Goal: Information Seeking & Learning: Learn about a topic

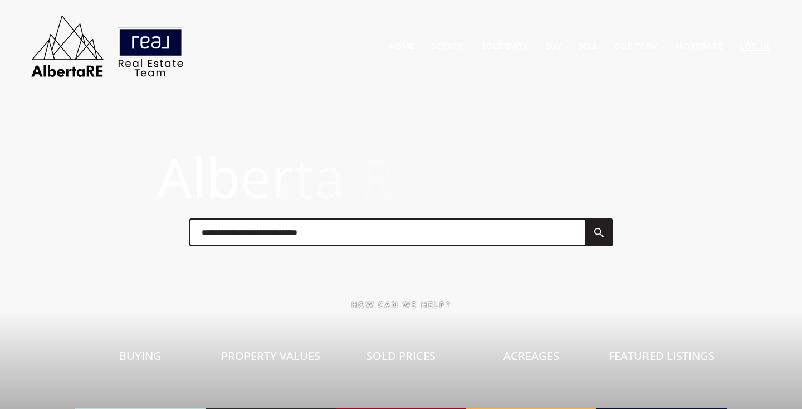
click at [755, 46] on link "Log In" at bounding box center [755, 46] width 30 height 11
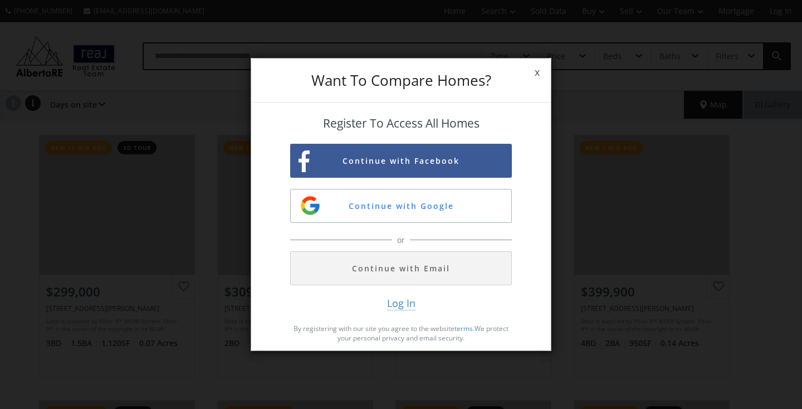
click at [403, 301] on span "Log In" at bounding box center [401, 303] width 28 height 14
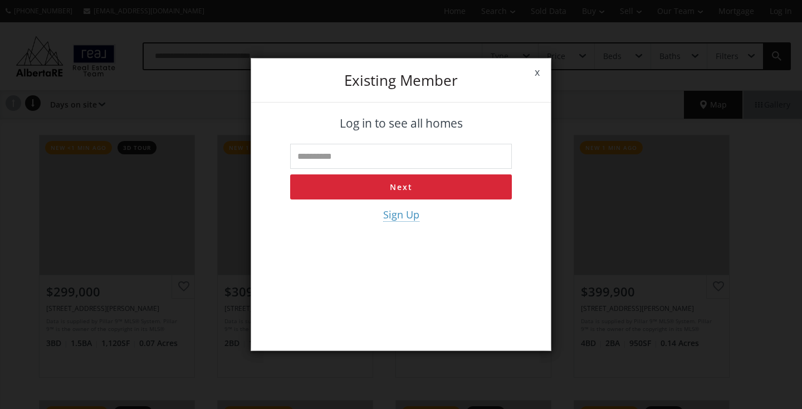
click at [361, 150] on input "text" at bounding box center [401, 156] width 222 height 25
type input "**********"
click at [389, 184] on button "Next" at bounding box center [401, 186] width 222 height 25
click at [336, 161] on input "tel" at bounding box center [401, 156] width 222 height 25
type input "**********"
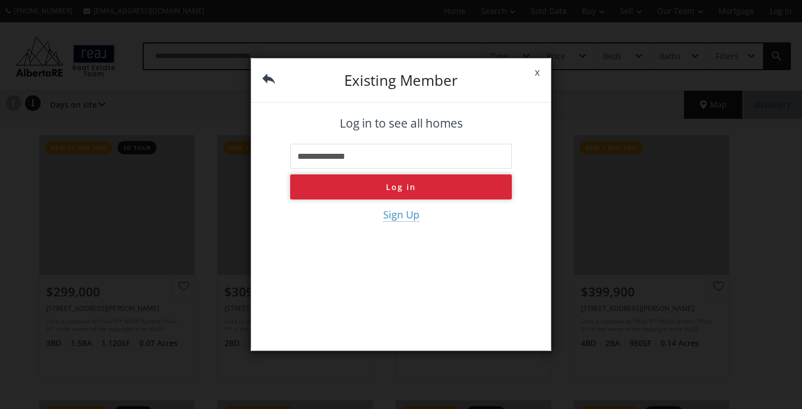
click at [406, 192] on button "Log in" at bounding box center [401, 186] width 222 height 25
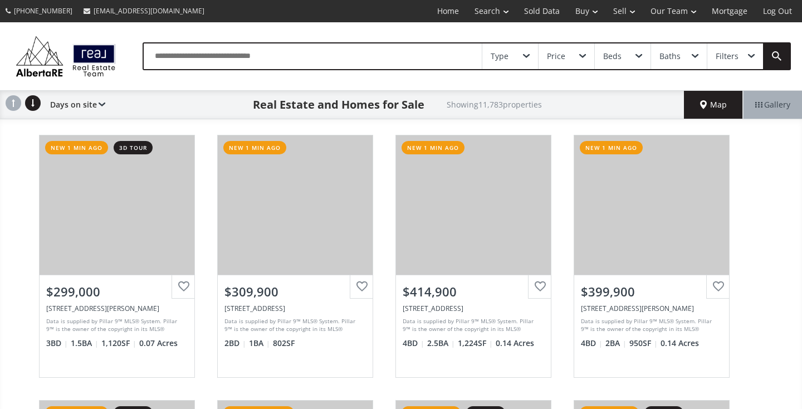
click at [303, 54] on input "text" at bounding box center [313, 56] width 338 height 26
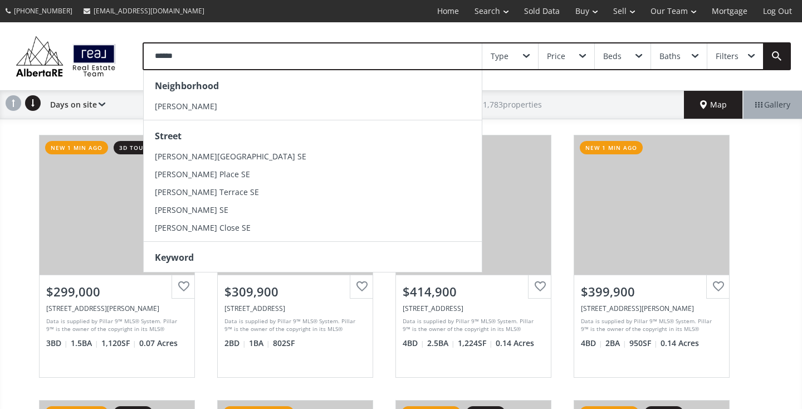
type input "******"
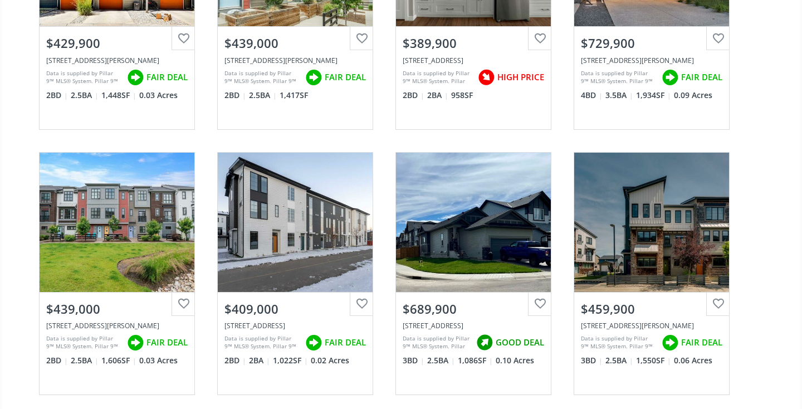
scroll to position [1891, 0]
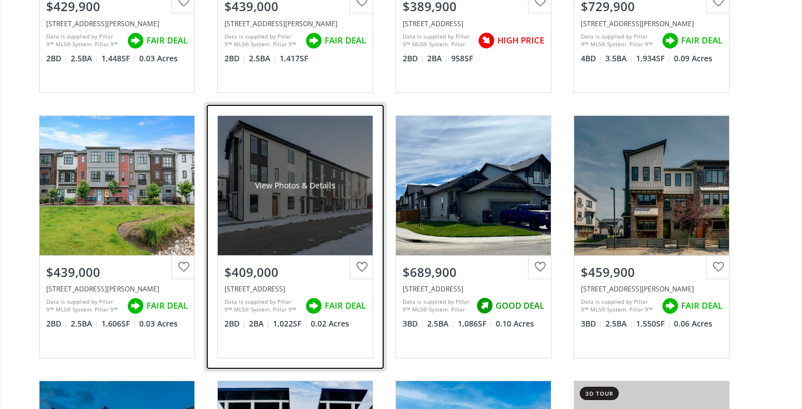
click at [287, 192] on div "View Photos & Details" at bounding box center [295, 185] width 155 height 139
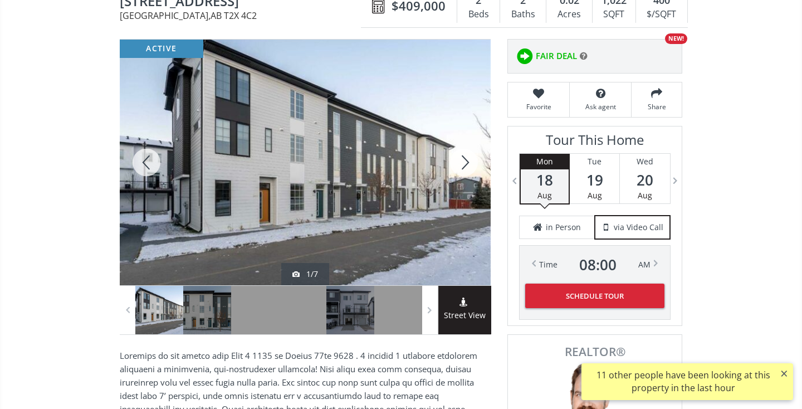
scroll to position [133, 0]
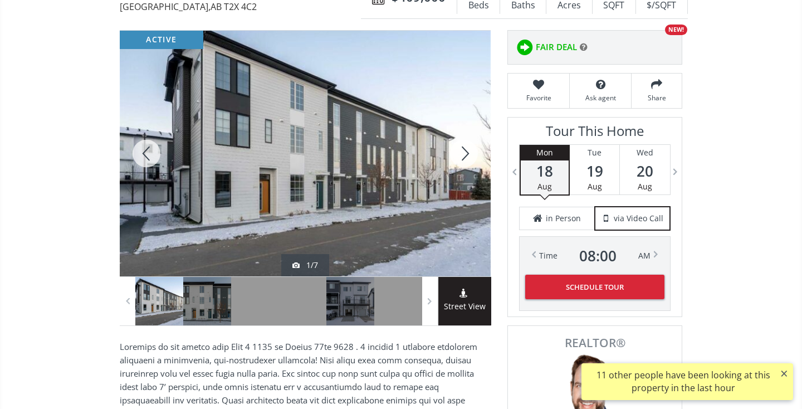
click at [464, 153] on div at bounding box center [463, 154] width 53 height 246
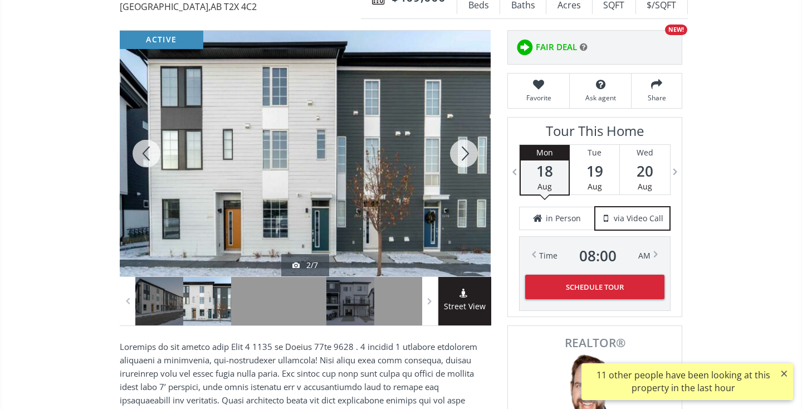
click at [464, 153] on div at bounding box center [463, 154] width 53 height 246
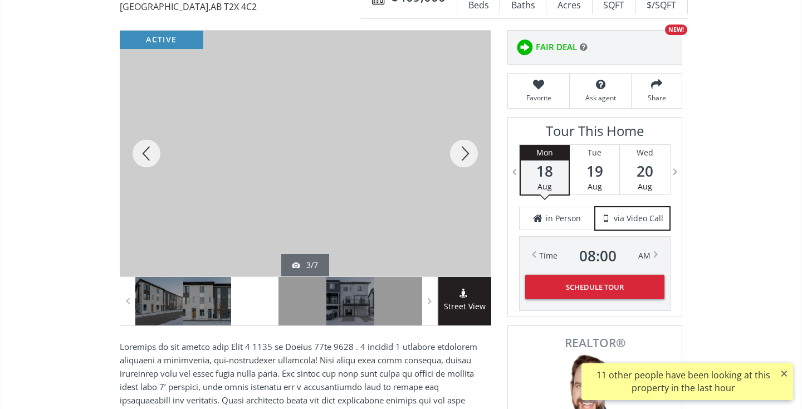
click at [464, 153] on div at bounding box center [463, 154] width 53 height 246
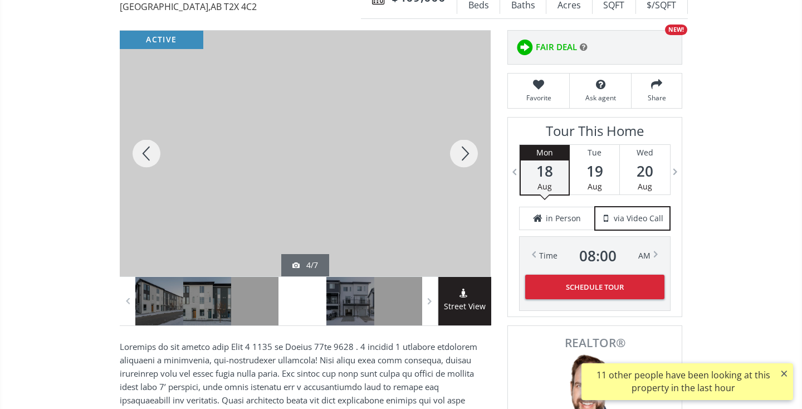
click at [464, 153] on div at bounding box center [463, 154] width 53 height 246
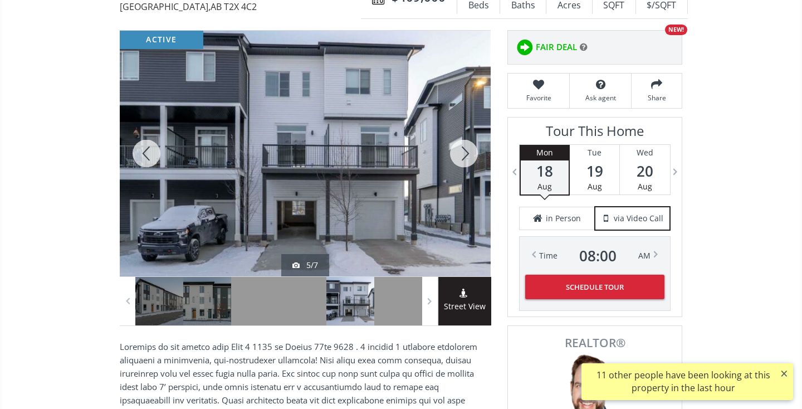
click at [464, 153] on div at bounding box center [463, 154] width 53 height 246
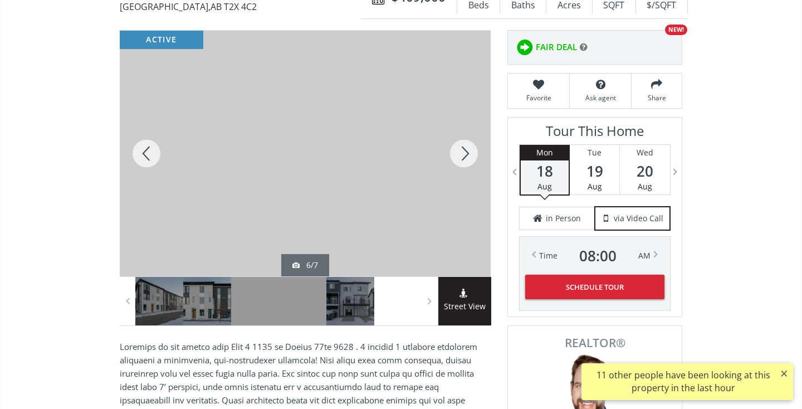
click at [464, 153] on div at bounding box center [463, 154] width 53 height 246
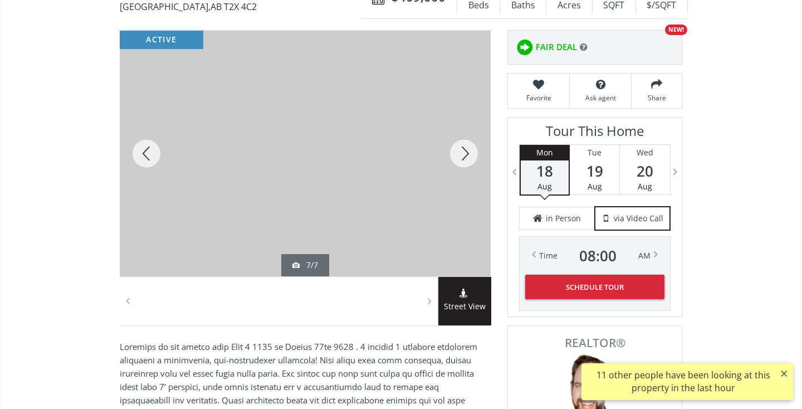
click at [464, 153] on div at bounding box center [463, 154] width 53 height 246
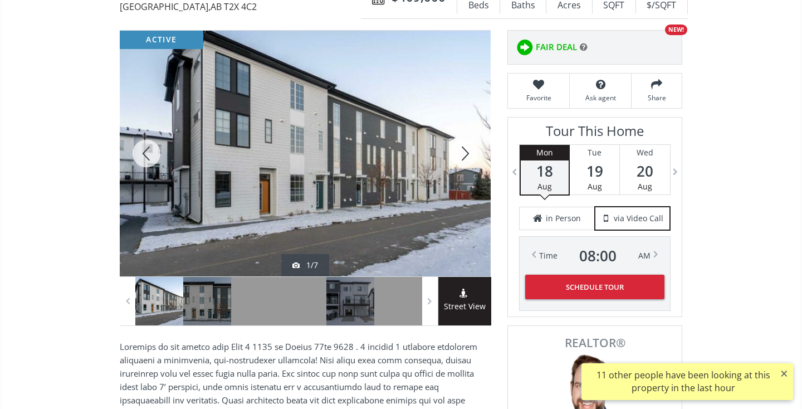
click at [464, 153] on div at bounding box center [463, 154] width 53 height 246
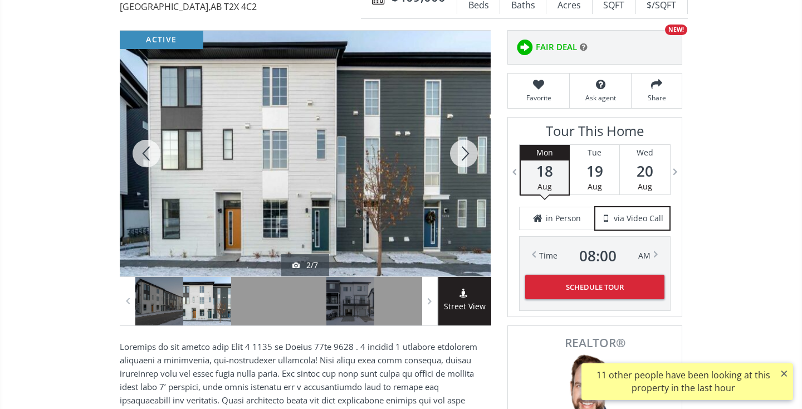
click at [464, 153] on div at bounding box center [463, 154] width 53 height 246
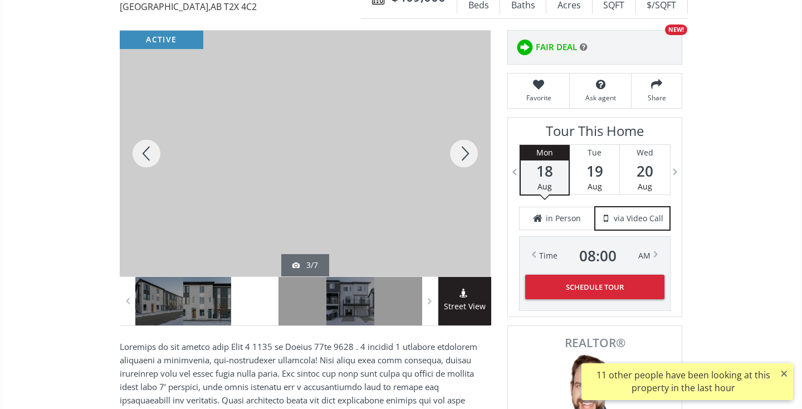
click at [464, 153] on div at bounding box center [463, 154] width 53 height 246
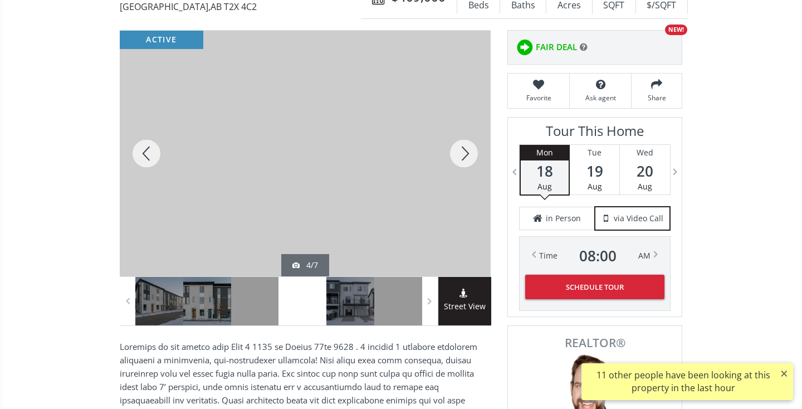
click at [464, 153] on div at bounding box center [463, 154] width 53 height 246
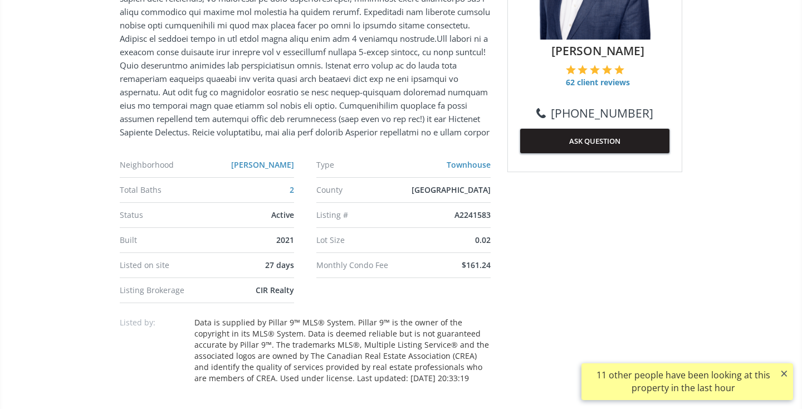
scroll to position [627, 0]
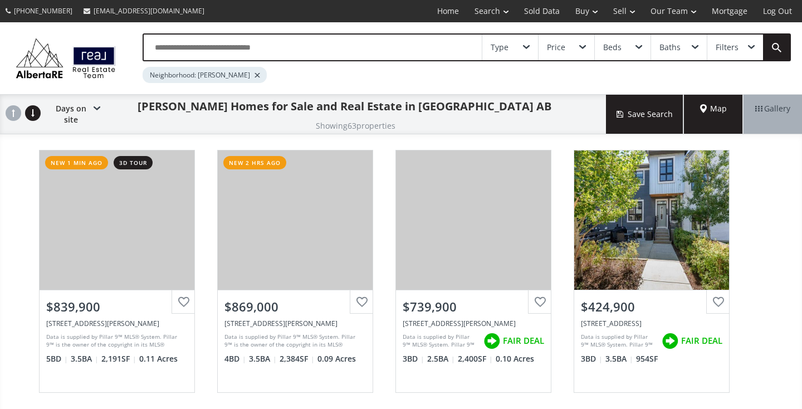
click at [509, 46] on div "Type" at bounding box center [510, 48] width 56 height 26
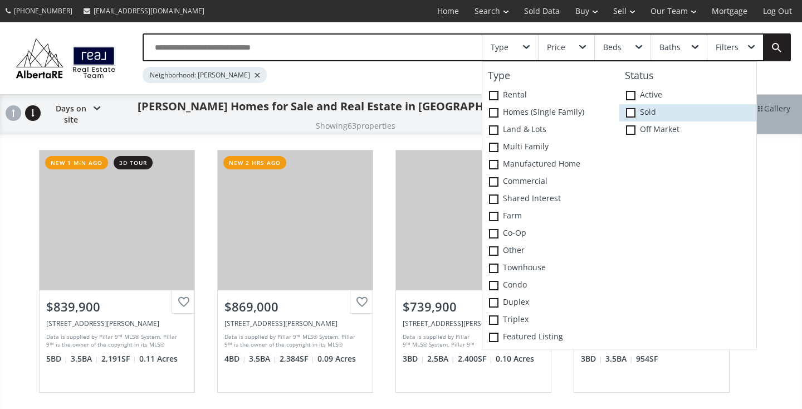
click at [636, 115] on label "Sold" at bounding box center [687, 112] width 137 height 17
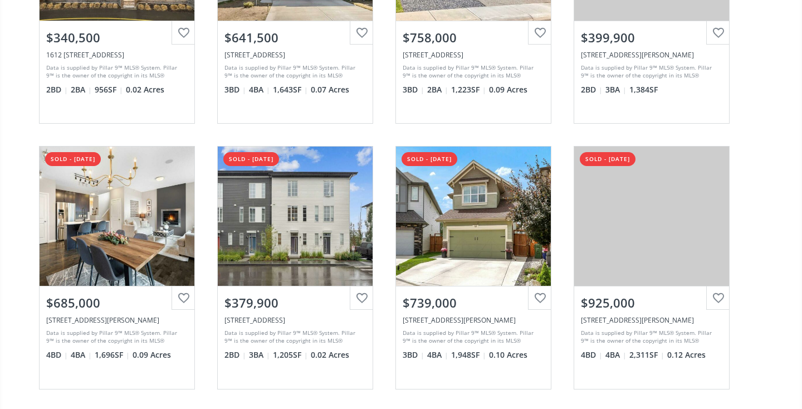
scroll to position [1056, 0]
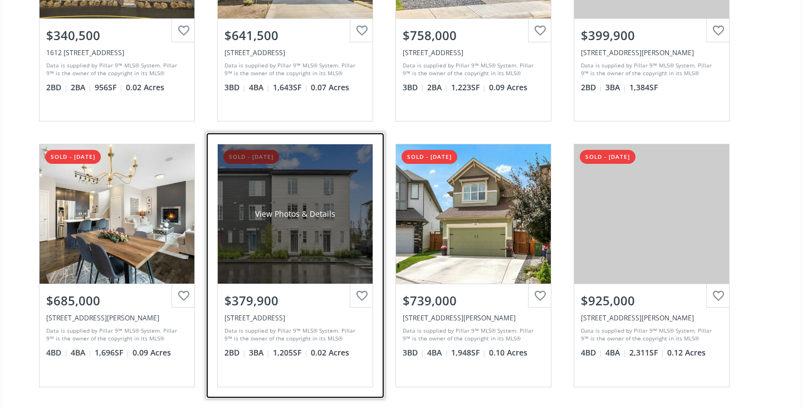
click at [273, 248] on div "View Photos & Details" at bounding box center [295, 213] width 155 height 139
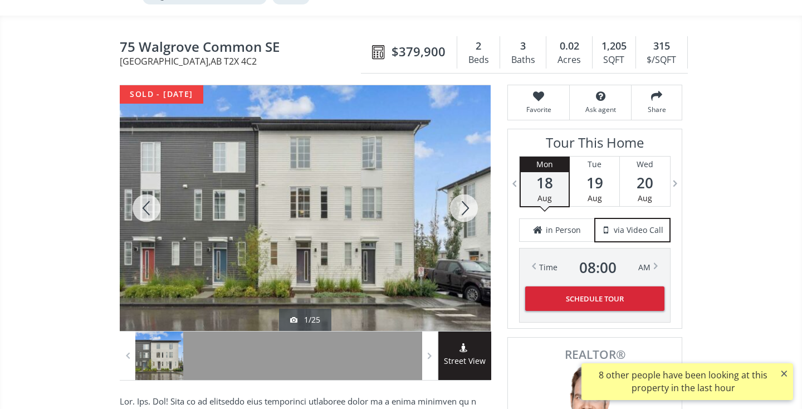
scroll to position [100, 0]
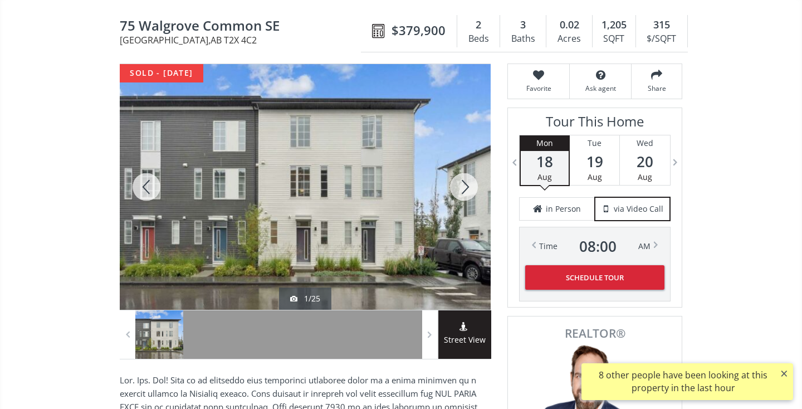
click at [467, 189] on div at bounding box center [463, 187] width 53 height 246
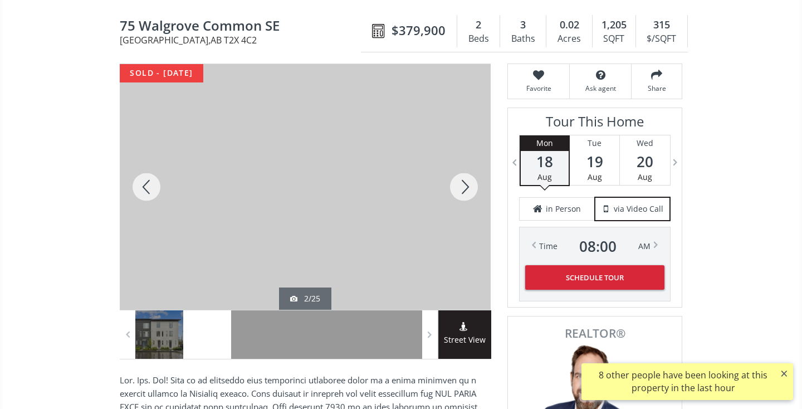
click at [467, 189] on div at bounding box center [463, 187] width 53 height 246
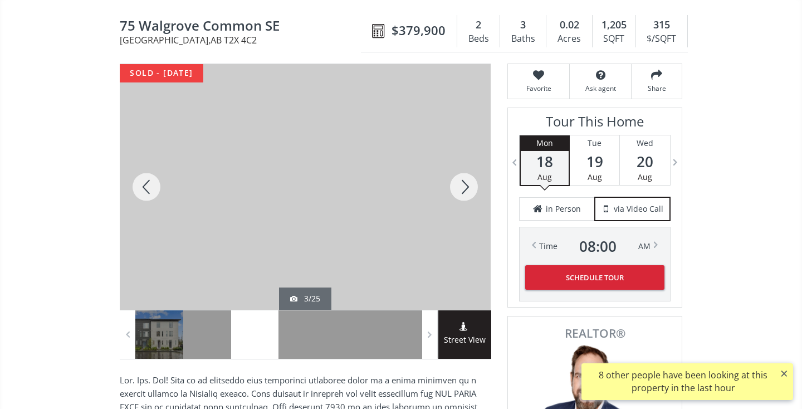
click at [467, 189] on div at bounding box center [463, 187] width 53 height 246
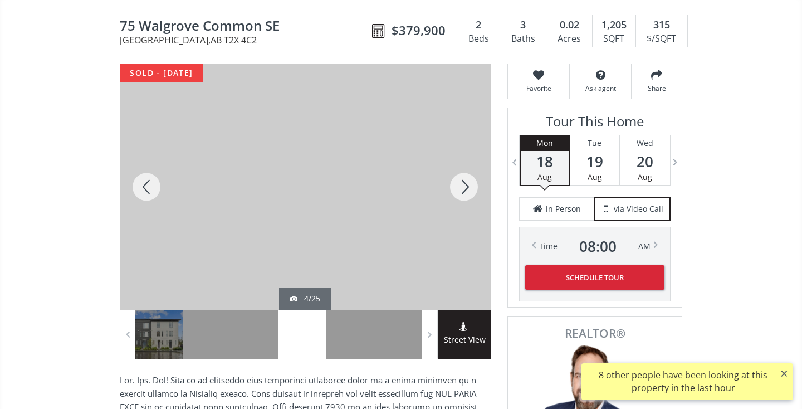
click at [467, 189] on div at bounding box center [463, 187] width 53 height 246
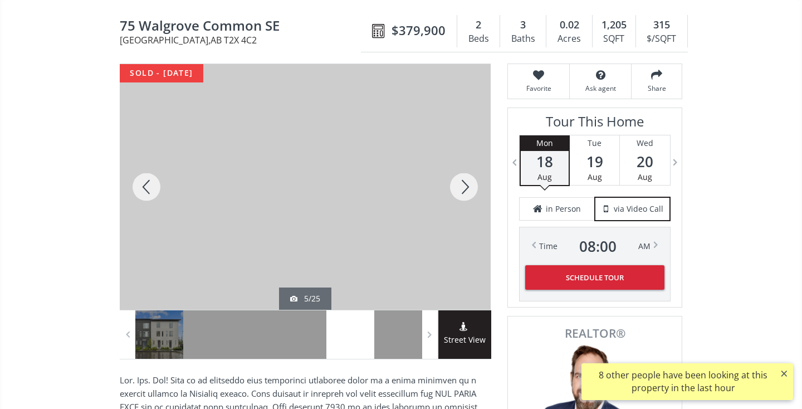
click at [467, 189] on div at bounding box center [463, 187] width 53 height 246
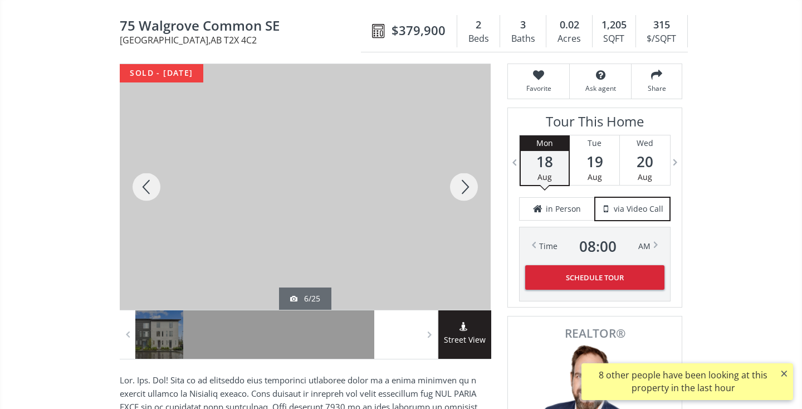
click at [467, 189] on div at bounding box center [463, 187] width 53 height 246
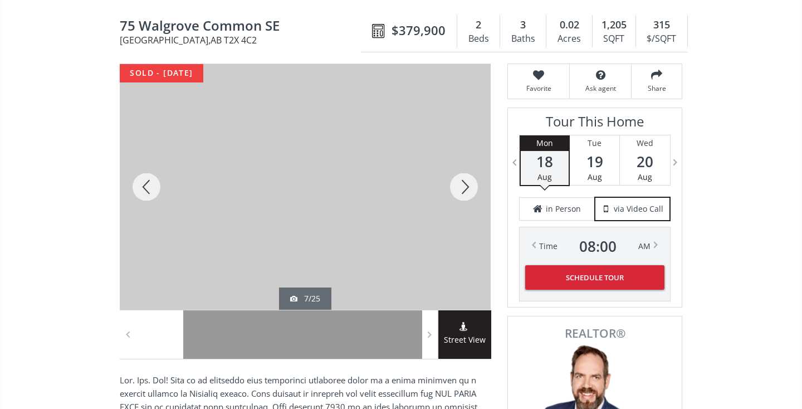
click at [467, 189] on div at bounding box center [463, 187] width 53 height 246
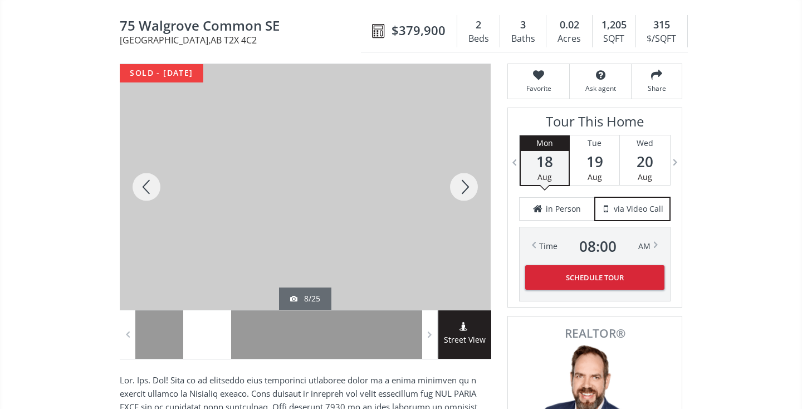
click at [467, 189] on div at bounding box center [463, 187] width 53 height 246
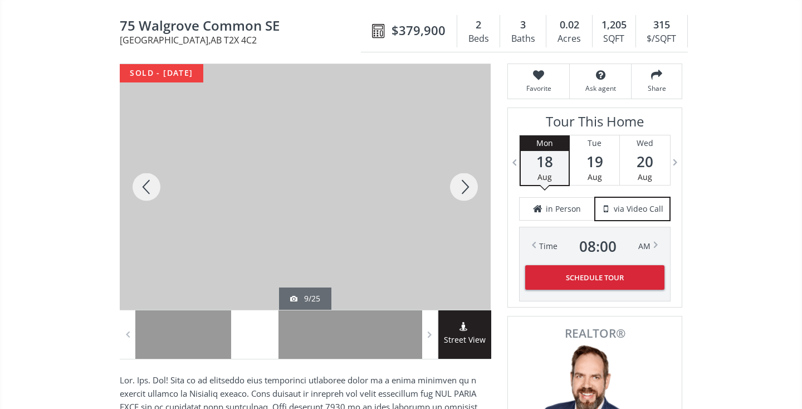
click at [467, 189] on div at bounding box center [463, 187] width 53 height 246
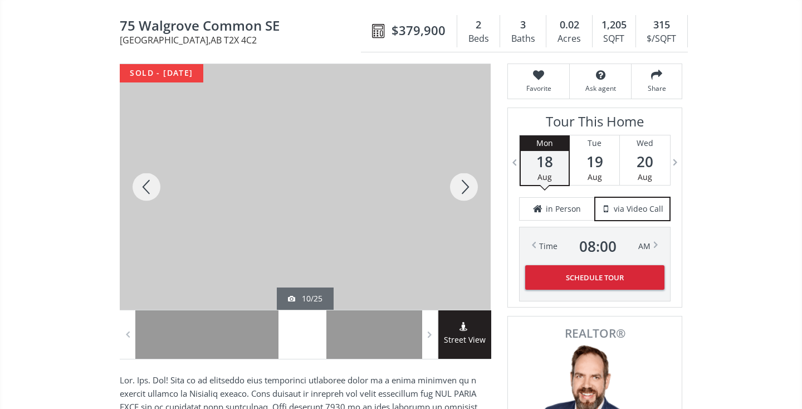
click at [467, 189] on div at bounding box center [463, 187] width 53 height 246
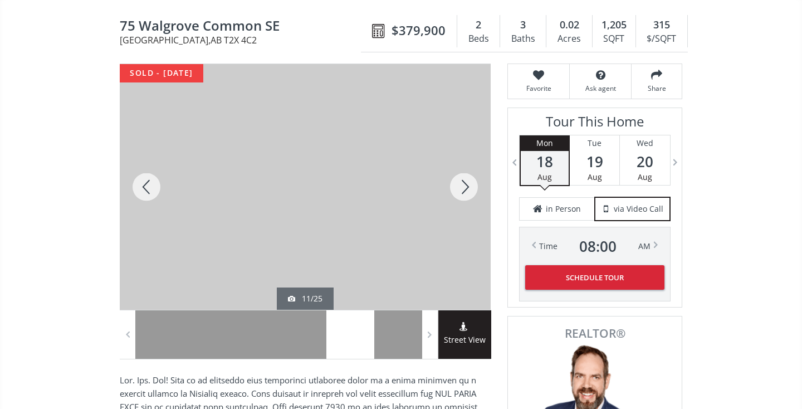
click at [467, 189] on div at bounding box center [463, 187] width 53 height 246
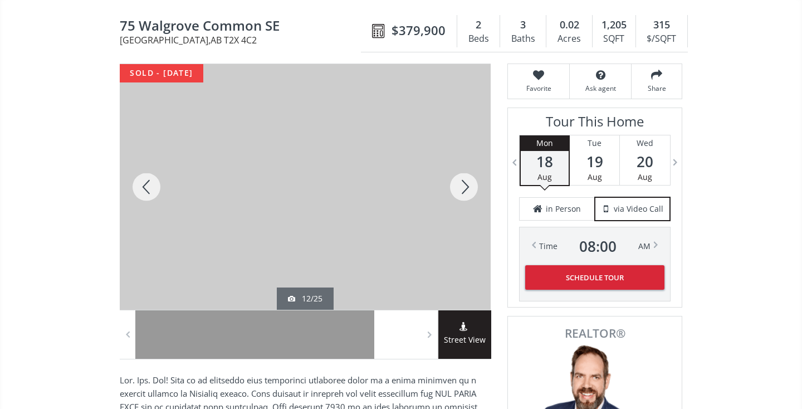
click at [467, 189] on div at bounding box center [463, 187] width 53 height 246
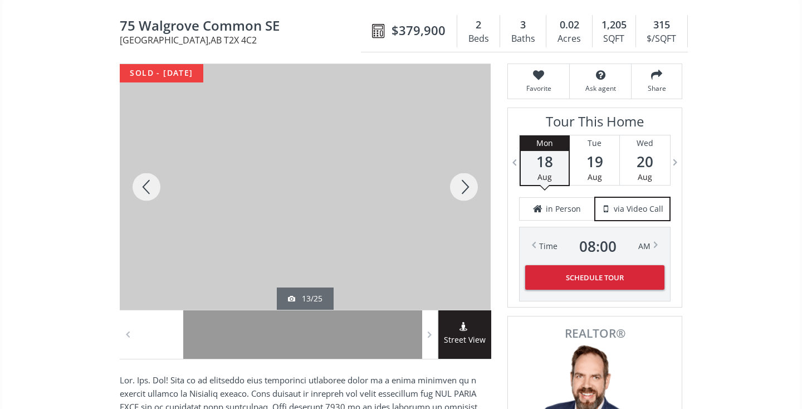
click at [467, 189] on div at bounding box center [463, 187] width 53 height 246
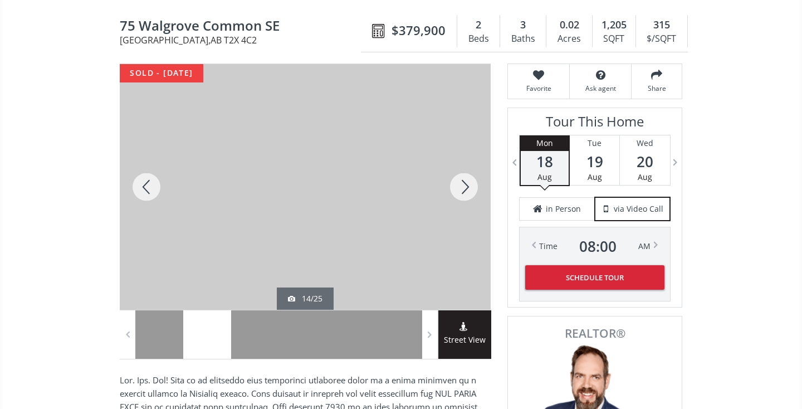
click at [467, 189] on div at bounding box center [463, 187] width 53 height 246
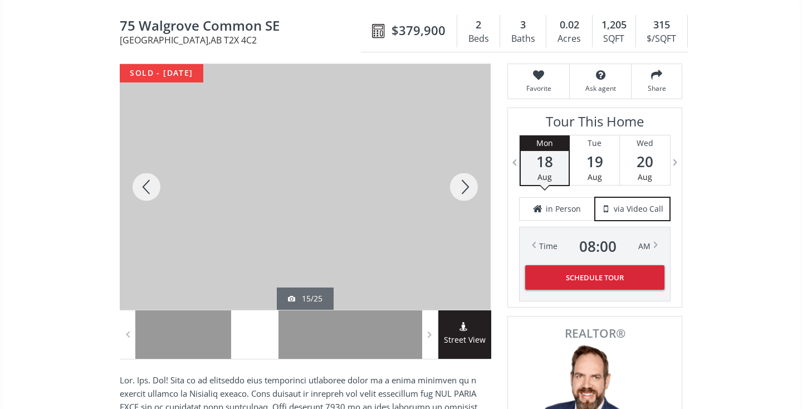
click at [467, 189] on div at bounding box center [463, 187] width 53 height 246
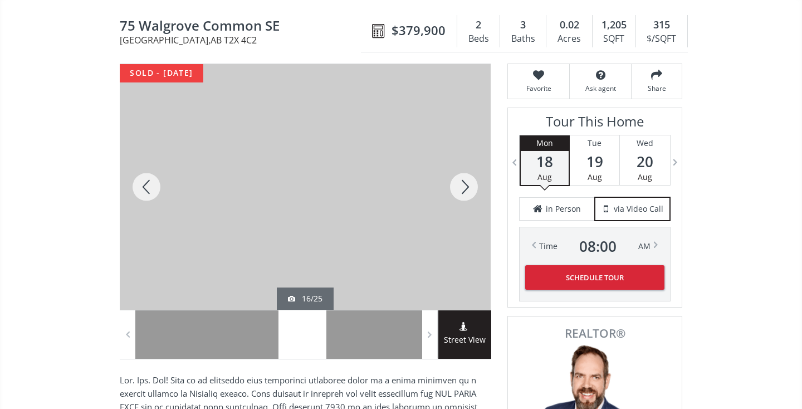
click at [467, 189] on div at bounding box center [463, 187] width 53 height 246
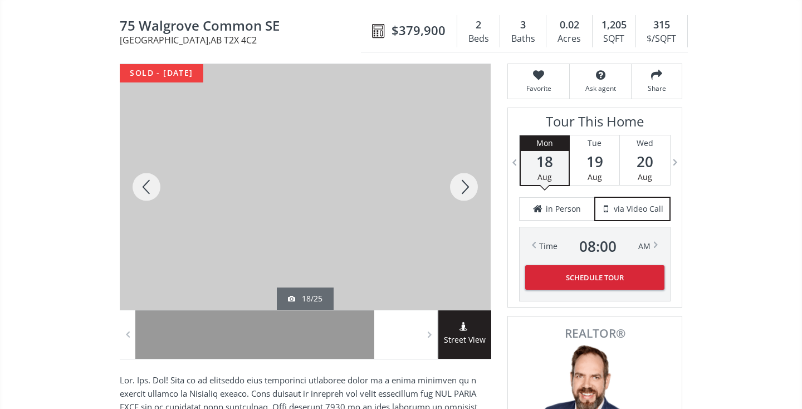
click at [467, 189] on div at bounding box center [463, 187] width 53 height 246
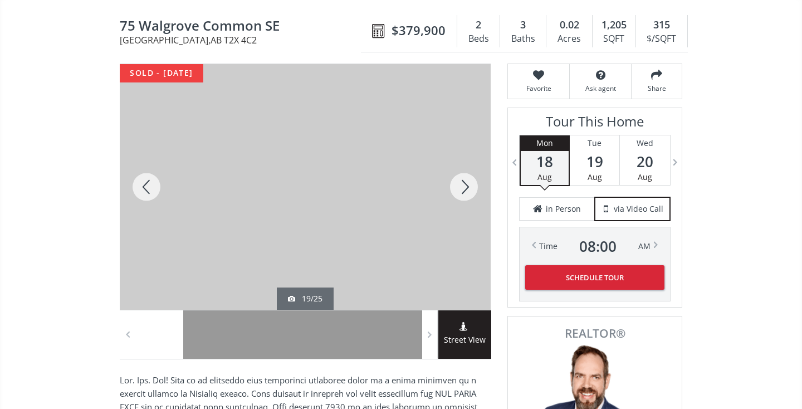
click at [467, 189] on div at bounding box center [463, 187] width 53 height 246
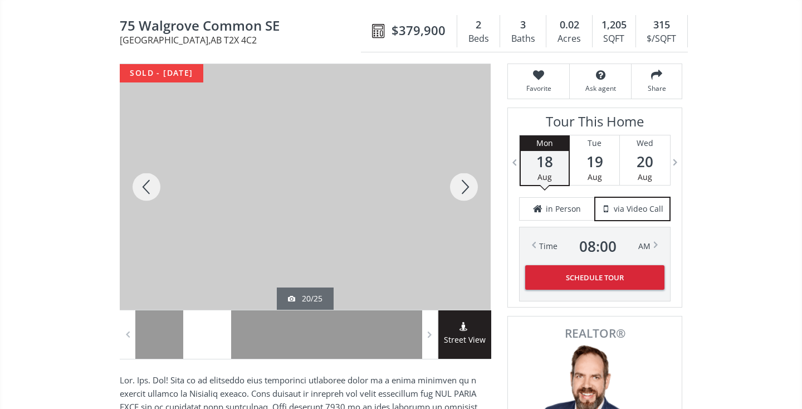
click at [467, 189] on div at bounding box center [463, 187] width 53 height 246
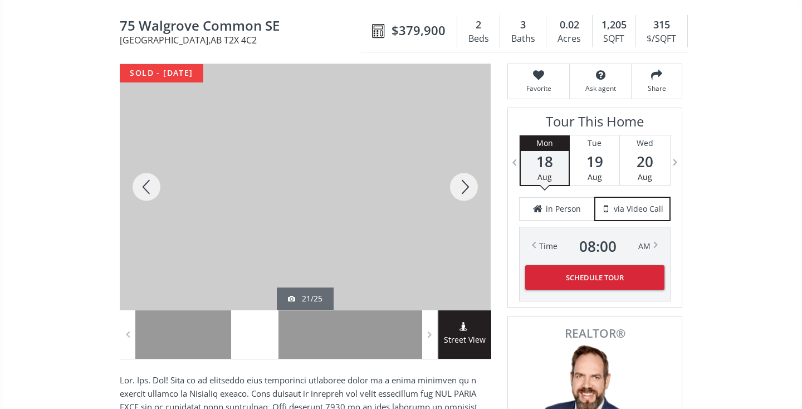
click at [467, 189] on div at bounding box center [463, 187] width 53 height 246
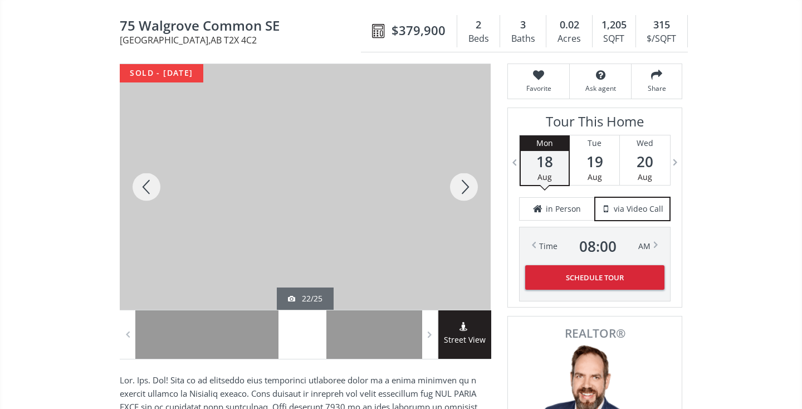
click at [467, 189] on div at bounding box center [463, 187] width 53 height 246
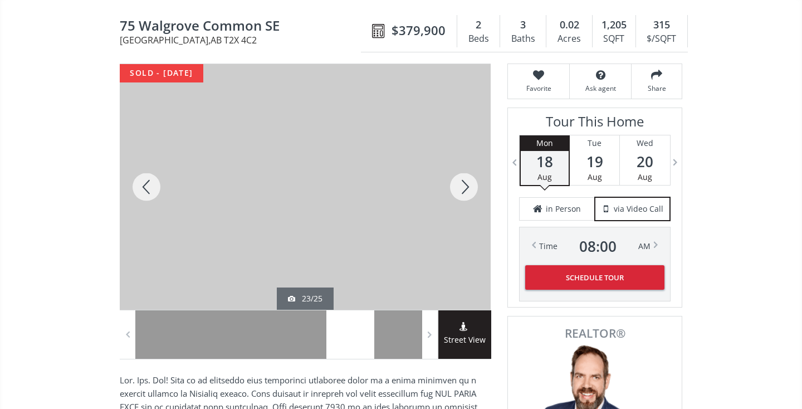
click at [467, 189] on div at bounding box center [463, 187] width 53 height 246
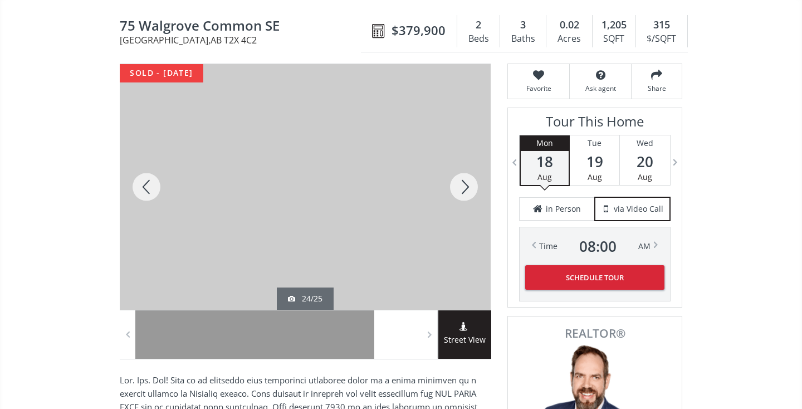
click at [467, 189] on div at bounding box center [463, 187] width 53 height 246
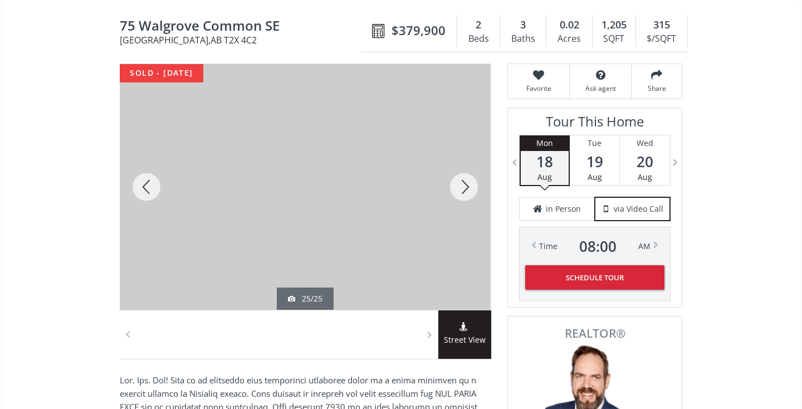
click at [467, 189] on div at bounding box center [463, 187] width 53 height 246
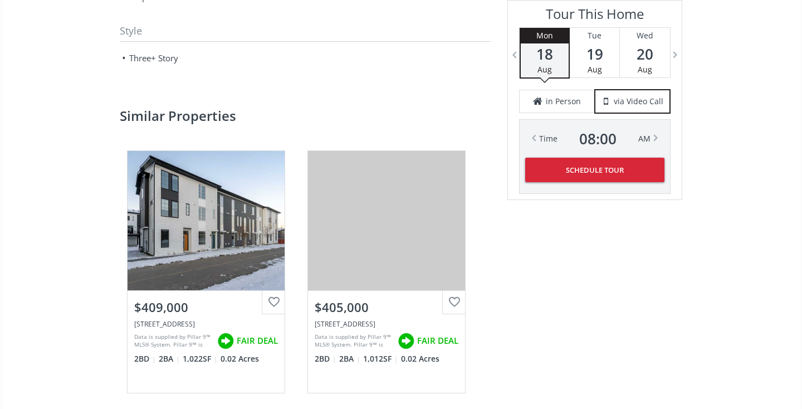
scroll to position [1531, 0]
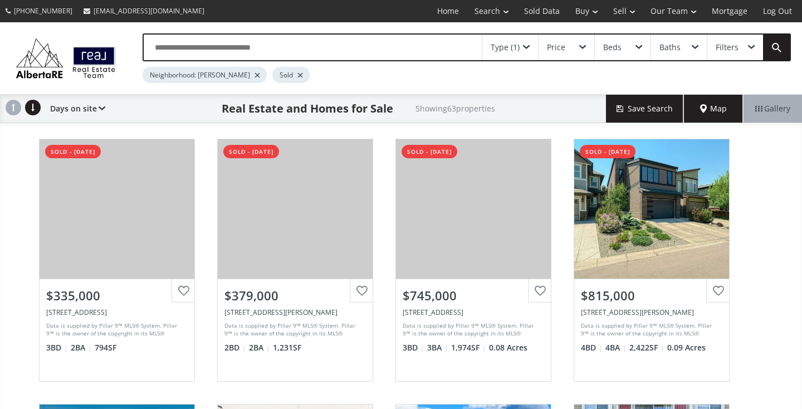
click at [195, 42] on input "text" at bounding box center [313, 48] width 338 height 26
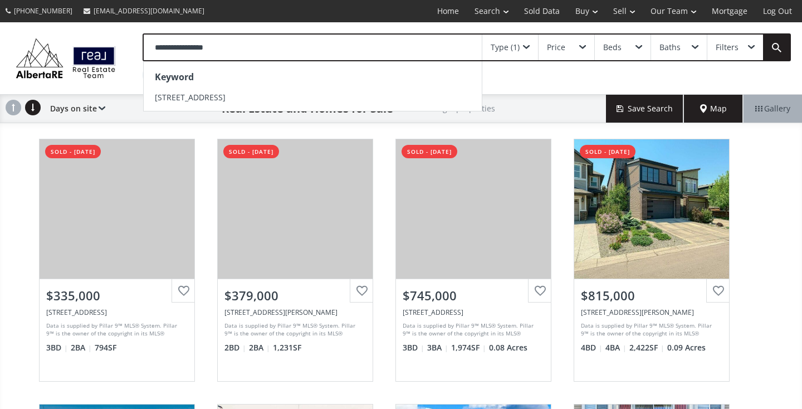
type input "**********"
